Goal: Navigation & Orientation: Find specific page/section

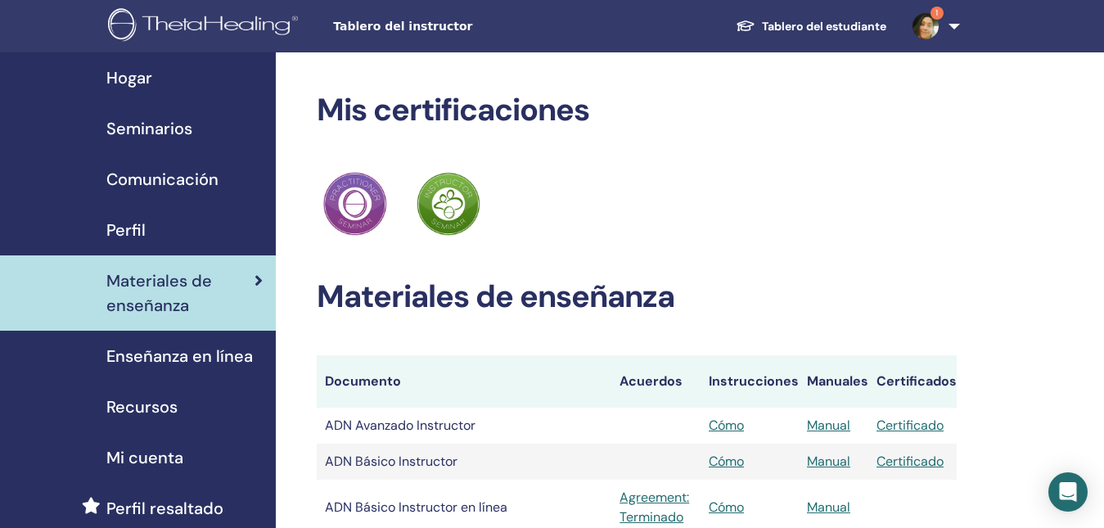
scroll to position [82, 0]
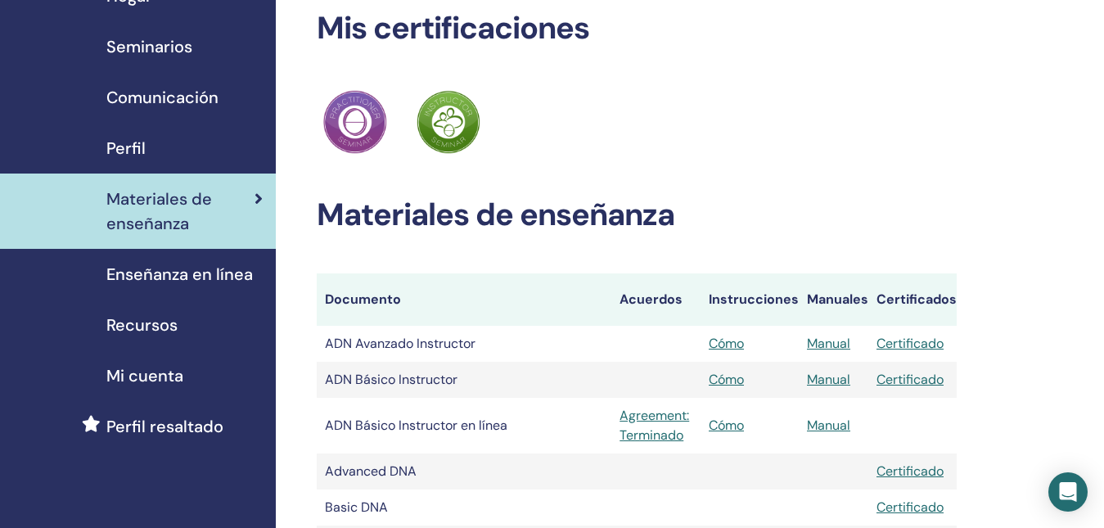
click at [227, 273] on span "Enseñanza en línea" at bounding box center [179, 274] width 146 height 25
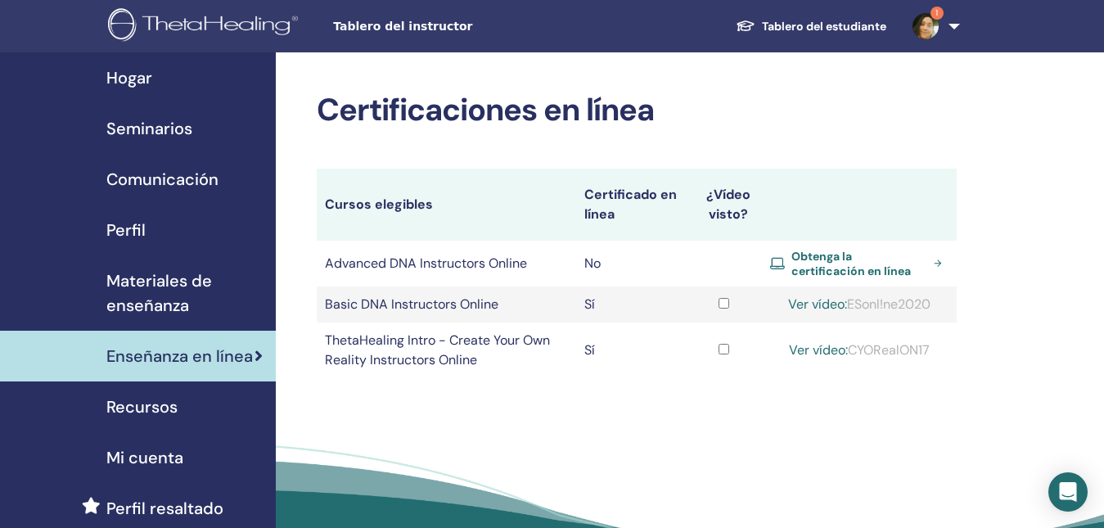
click at [937, 268] on link "Obtenga la certificación en línea" at bounding box center [859, 263] width 178 height 29
click at [922, 31] on img at bounding box center [925, 26] width 26 height 26
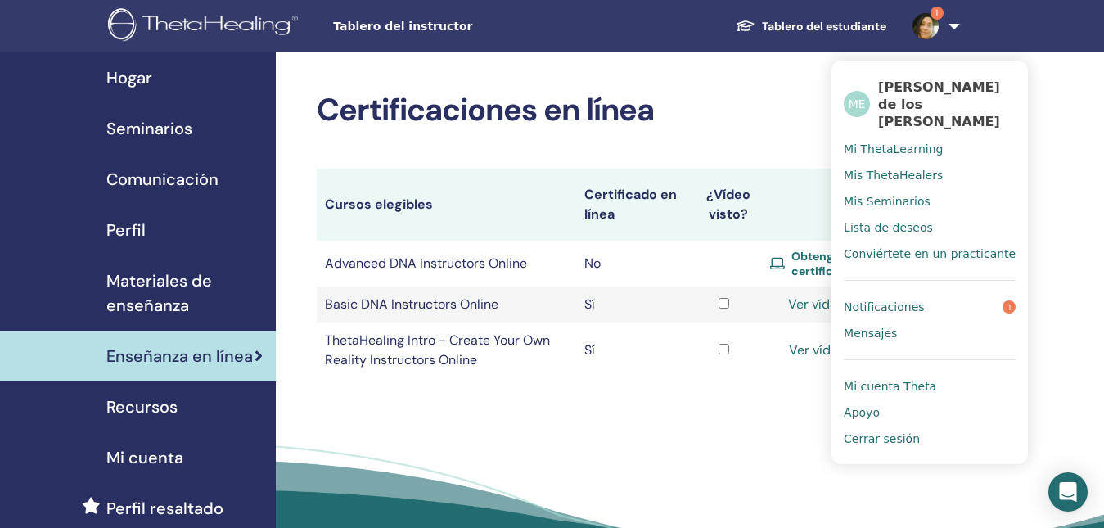
click at [921, 305] on link "Notificaciones 1" at bounding box center [929, 307] width 172 height 26
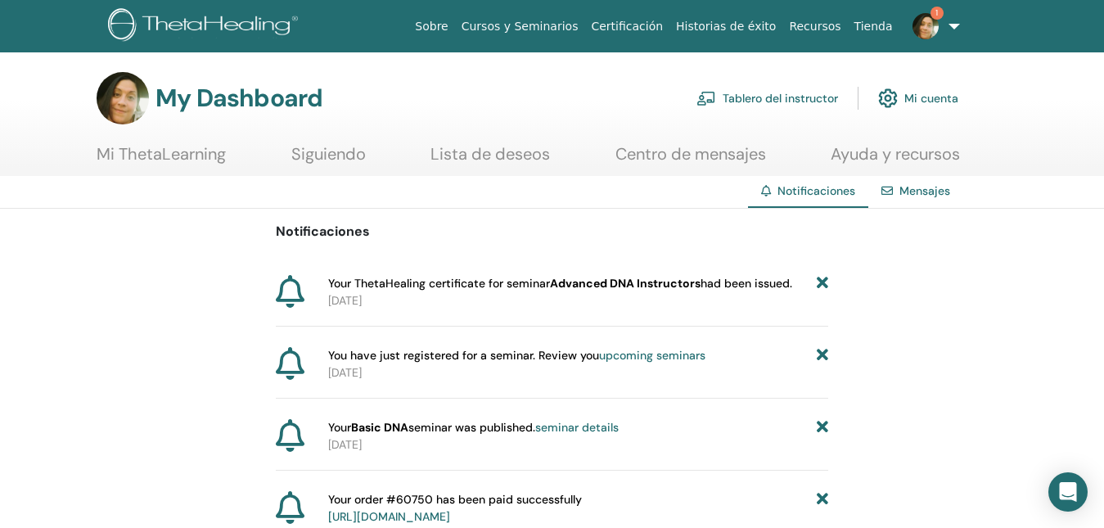
click at [932, 25] on img at bounding box center [925, 26] width 26 height 26
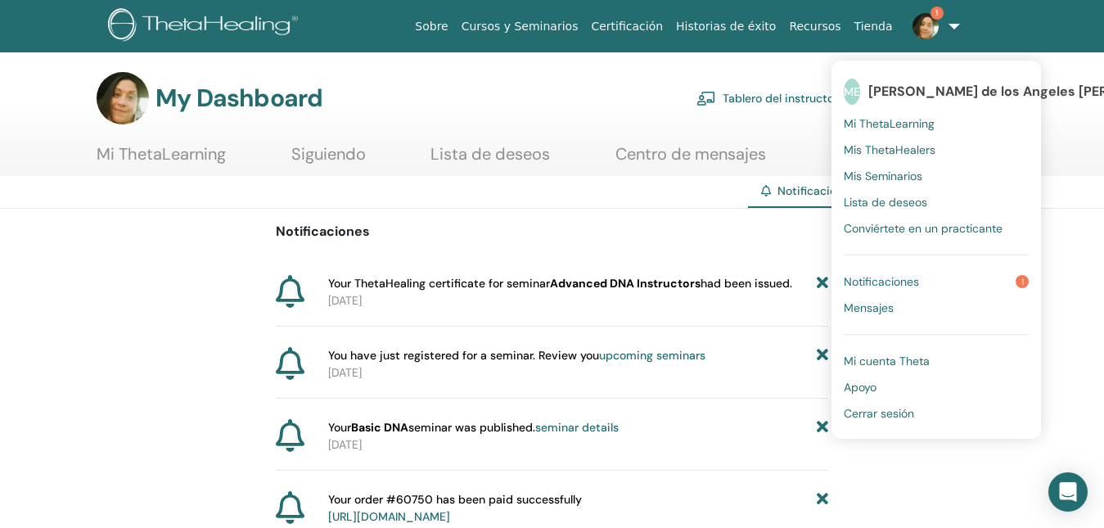
click at [884, 285] on span "Notificaciones" at bounding box center [880, 281] width 75 height 15
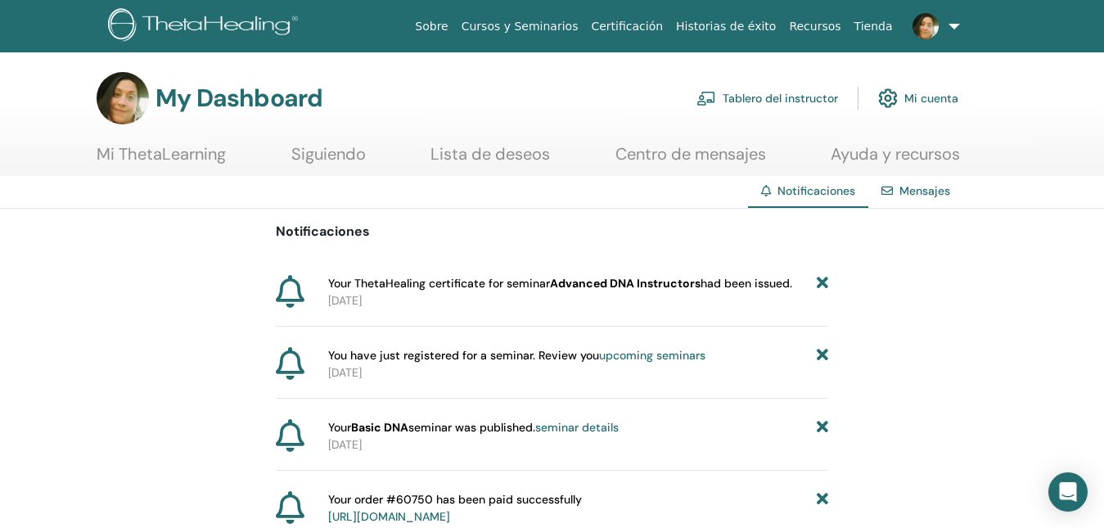
click at [767, 102] on link "Tablero del instructor" at bounding box center [767, 98] width 142 height 36
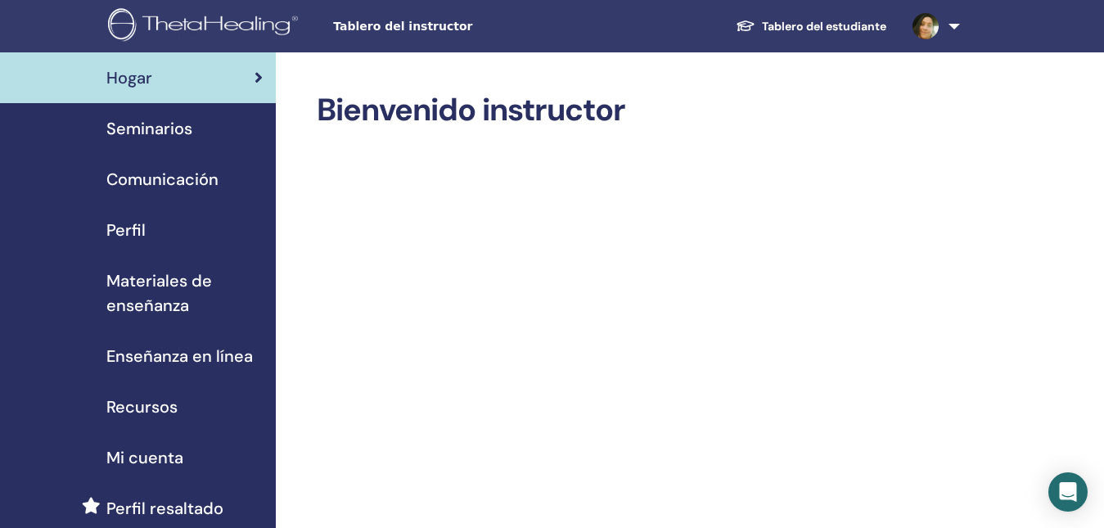
click at [187, 146] on link "Seminarios" at bounding box center [138, 128] width 276 height 51
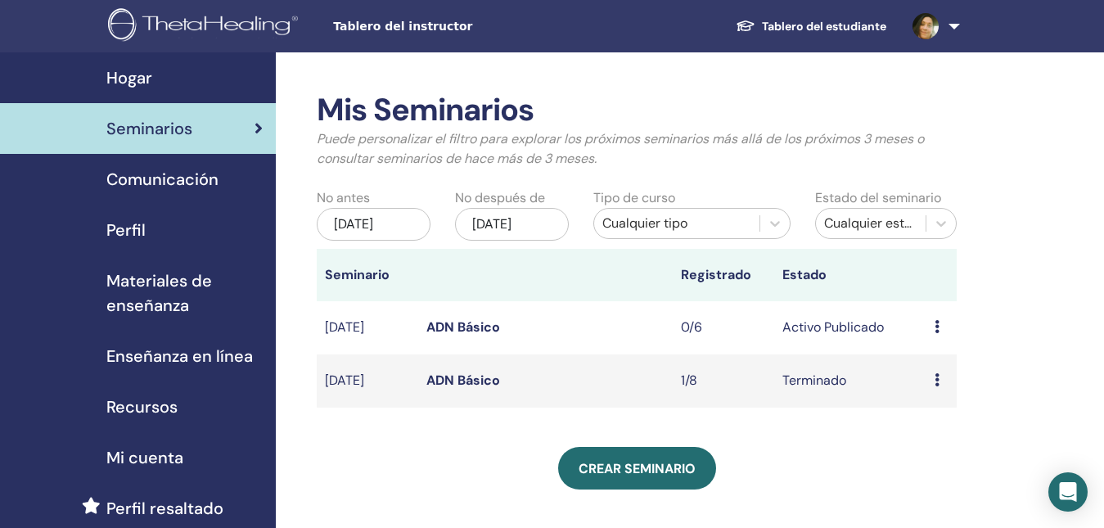
click at [148, 189] on span "Comunicación" at bounding box center [162, 179] width 112 height 25
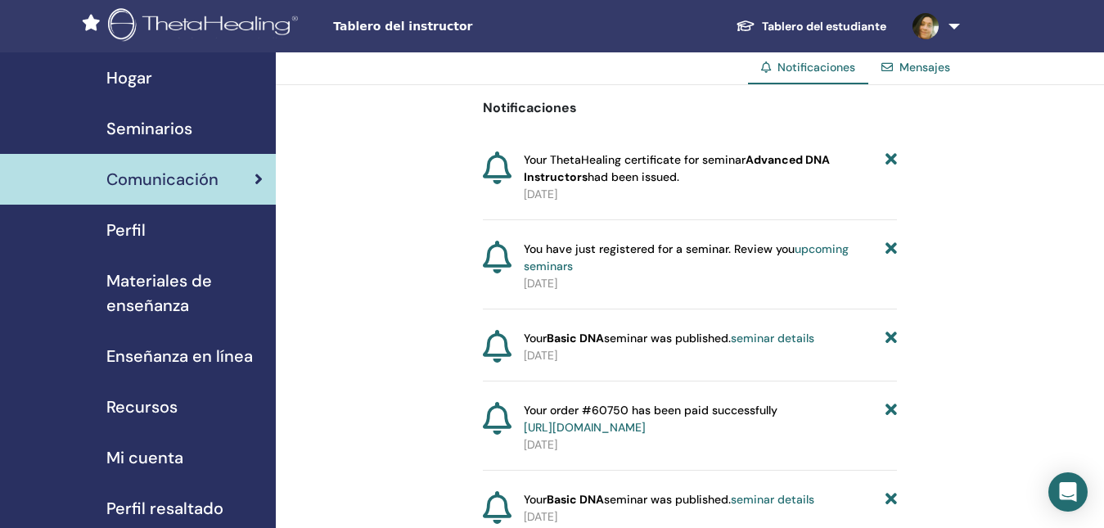
click at [151, 242] on link "Perfil" at bounding box center [138, 230] width 276 height 51
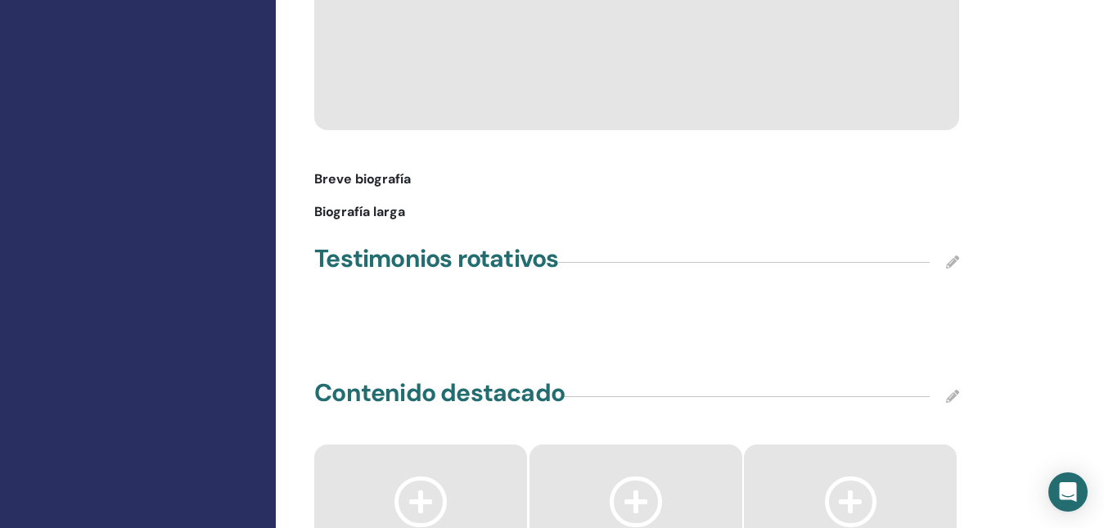
scroll to position [1882, 0]
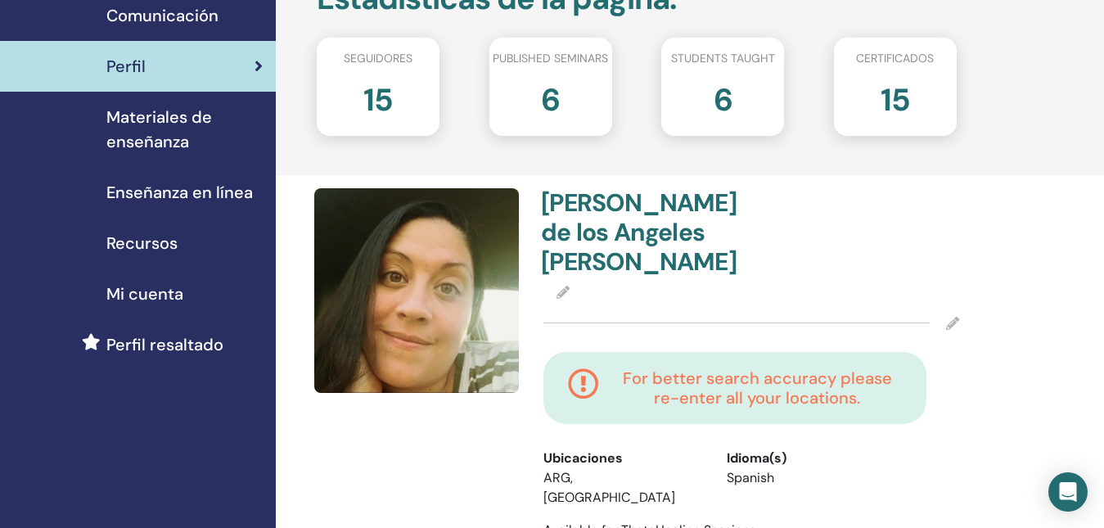
scroll to position [82, 0]
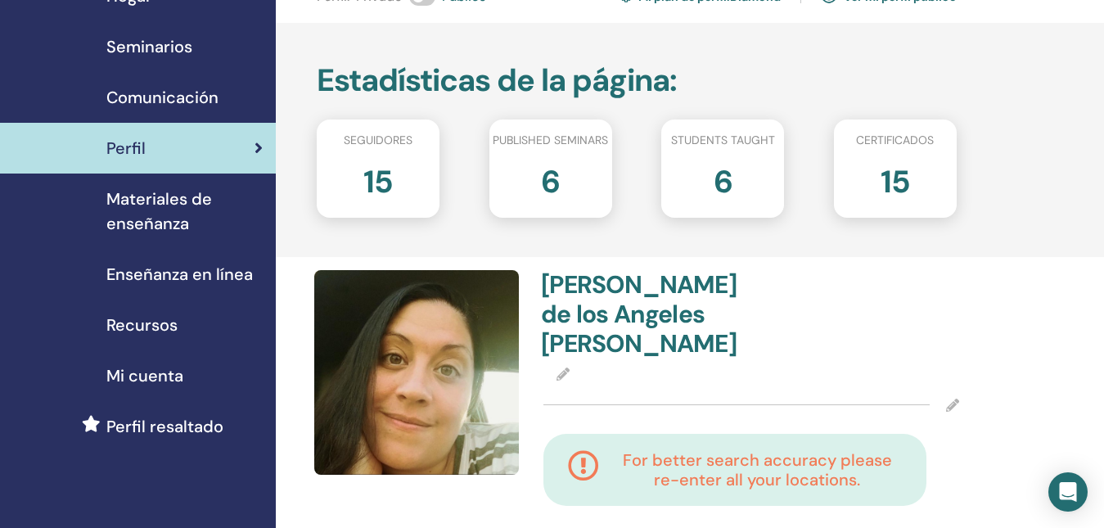
click at [212, 227] on span "Materiales de enseñanza" at bounding box center [184, 211] width 156 height 49
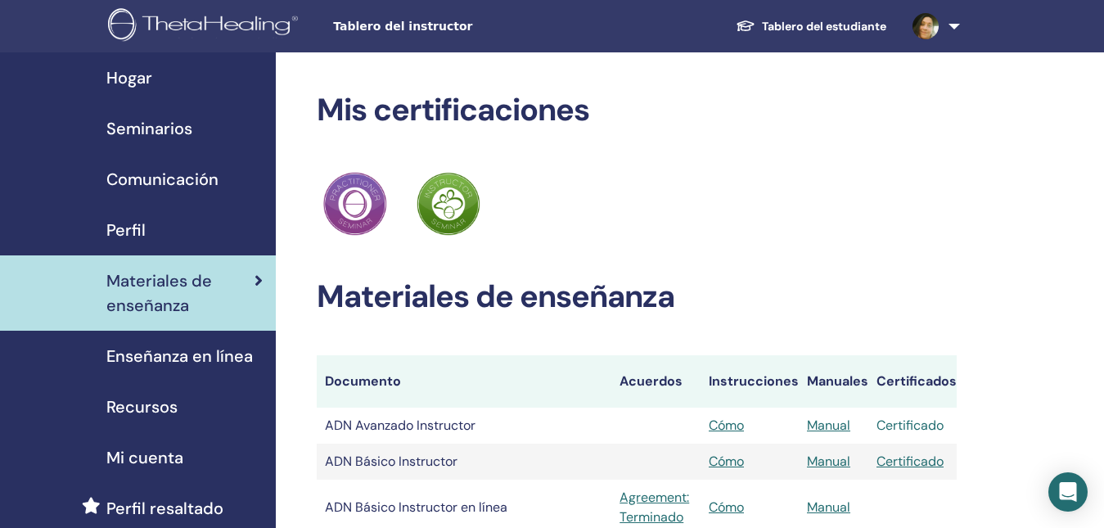
click at [905, 425] on link "Certificado" at bounding box center [909, 424] width 67 height 17
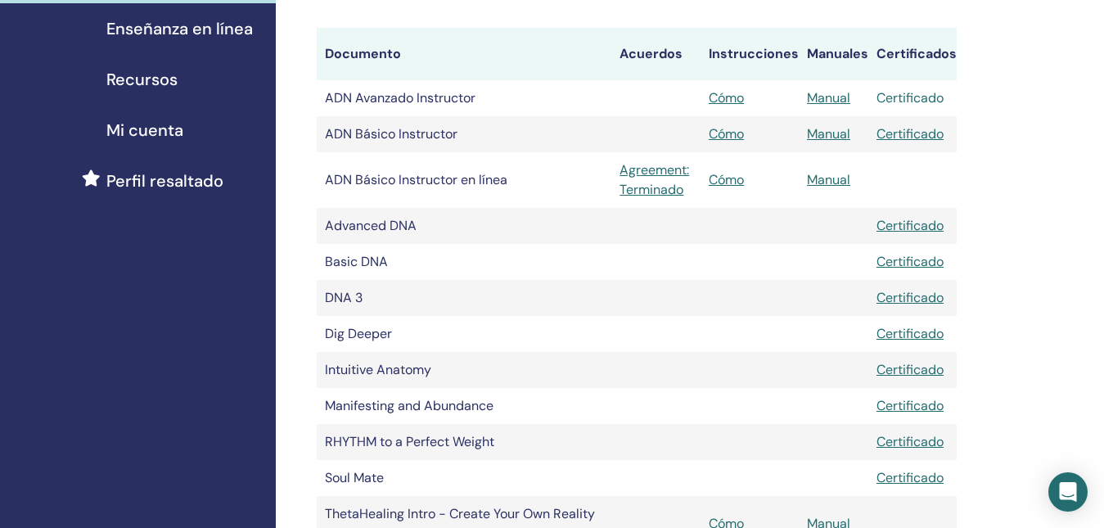
scroll to position [245, 0]
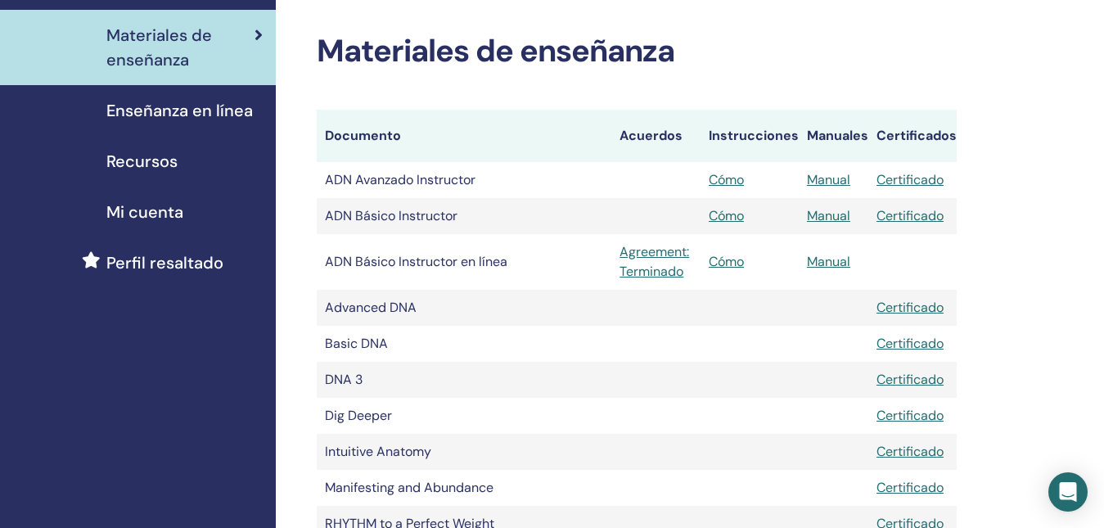
drag, startPoint x: 915, startPoint y: 47, endPoint x: 930, endPoint y: 25, distance: 27.0
click at [916, 46] on h2 "Materiales de enseñanza" at bounding box center [637, 52] width 640 height 38
